Goal: Task Accomplishment & Management: Manage account settings

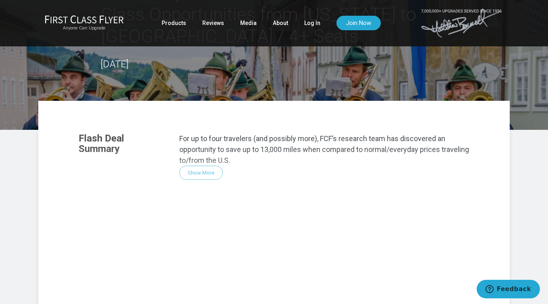
scroll to position [77, 0]
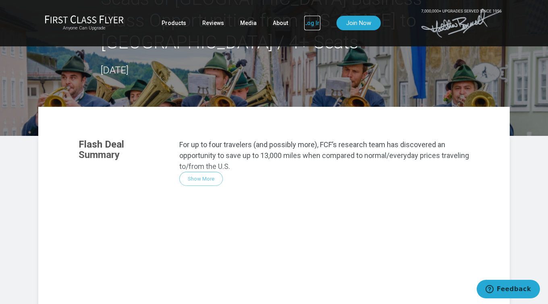
click at [312, 25] on link "Log In" at bounding box center [312, 23] width 16 height 15
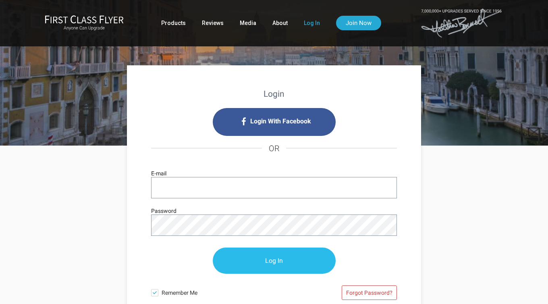
type input "[EMAIL_ADDRESS][DOMAIN_NAME]"
click at [291, 262] on input "Log In" at bounding box center [274, 261] width 123 height 26
